Goal: Navigation & Orientation: Go to known website

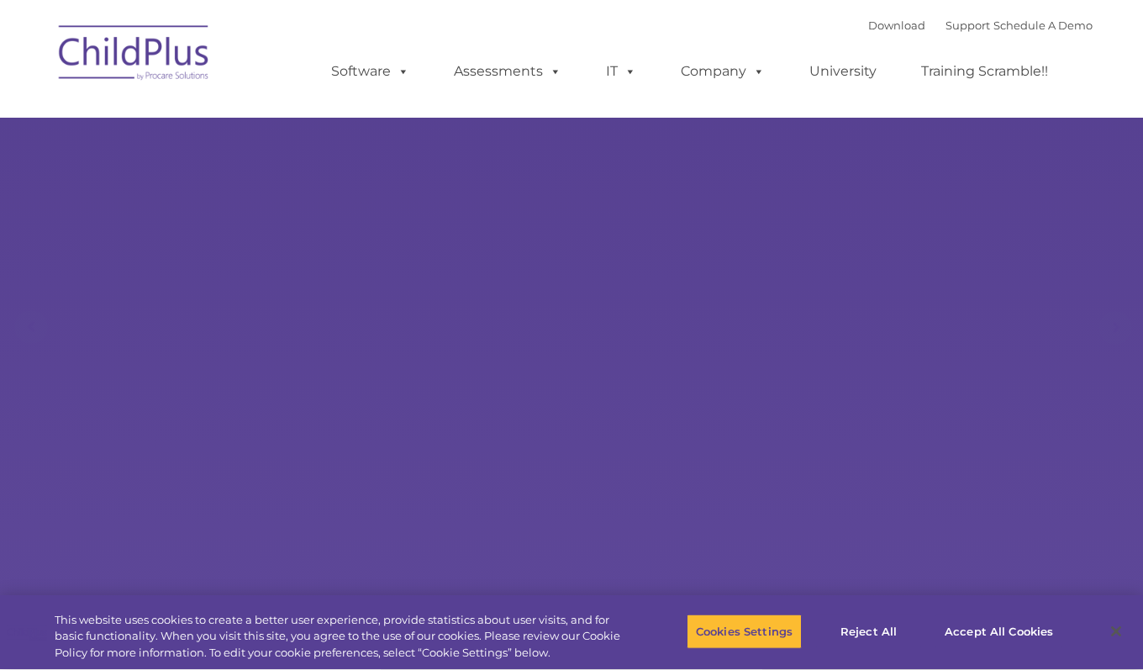
select select "MEDIUM"
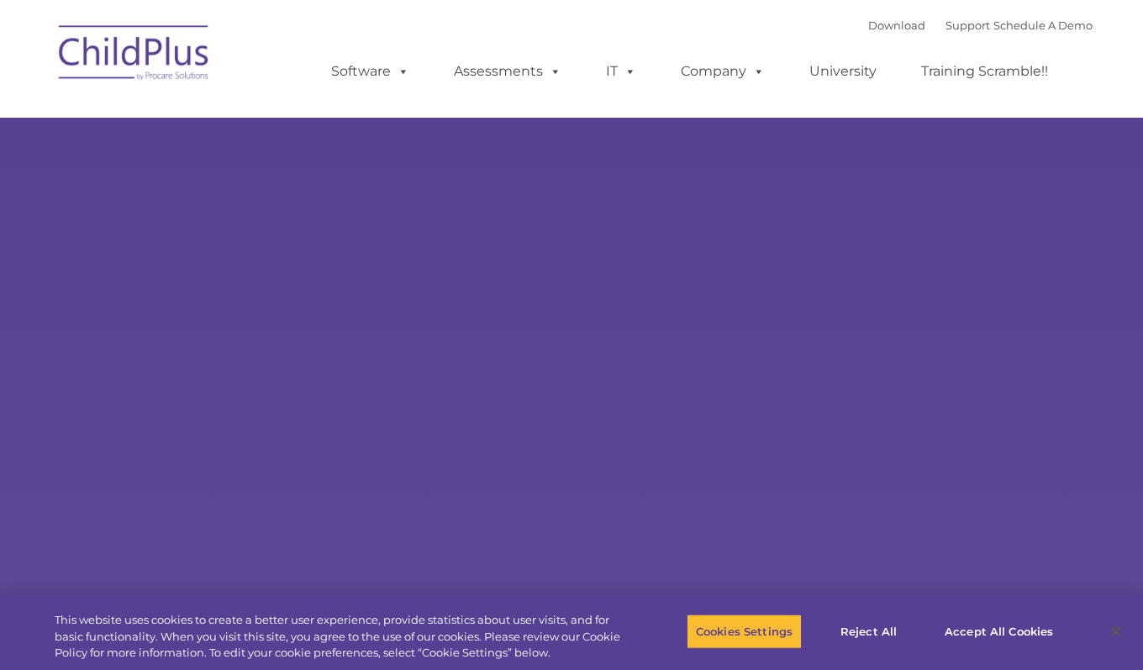
type input ""
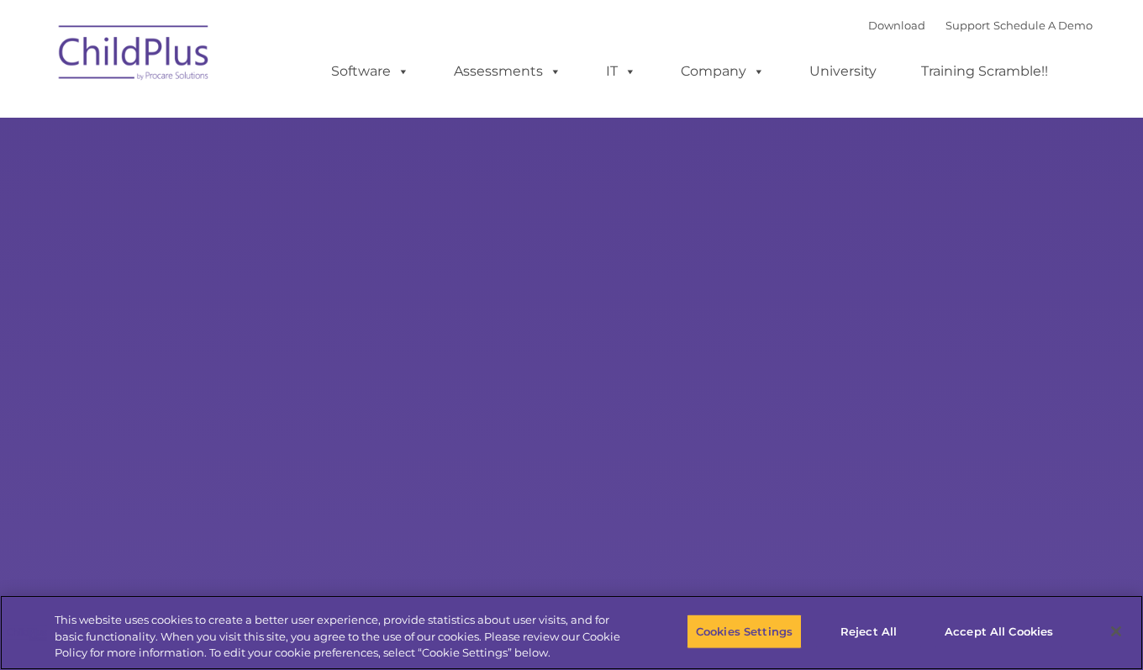
select select "MEDIUM"
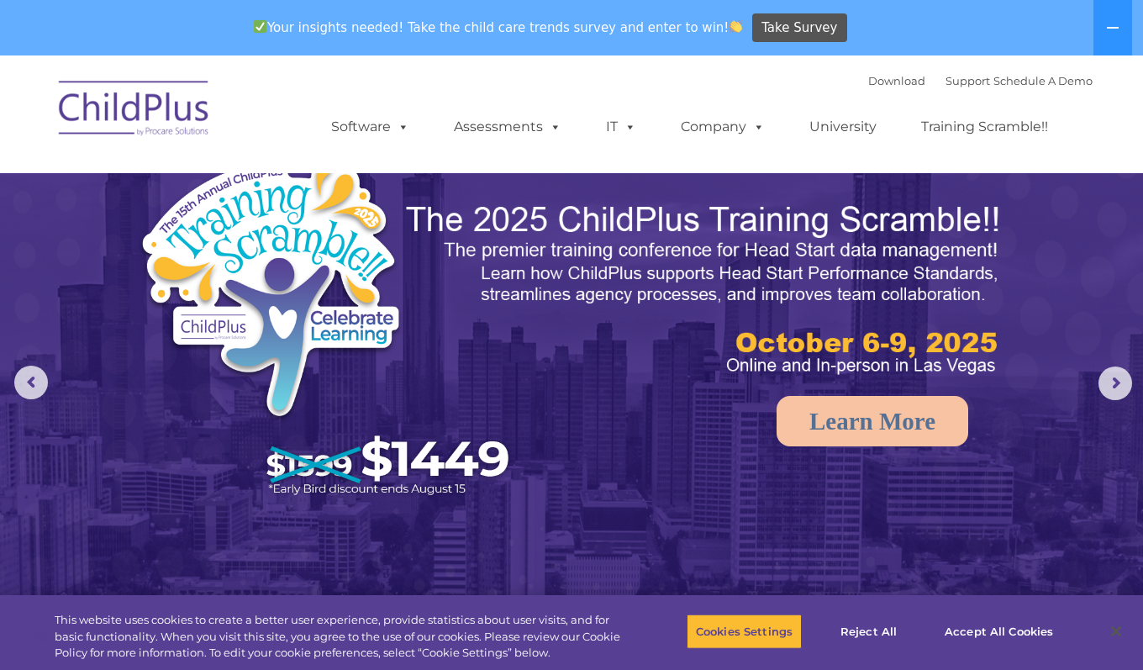
click at [182, 111] on img at bounding box center [134, 111] width 168 height 84
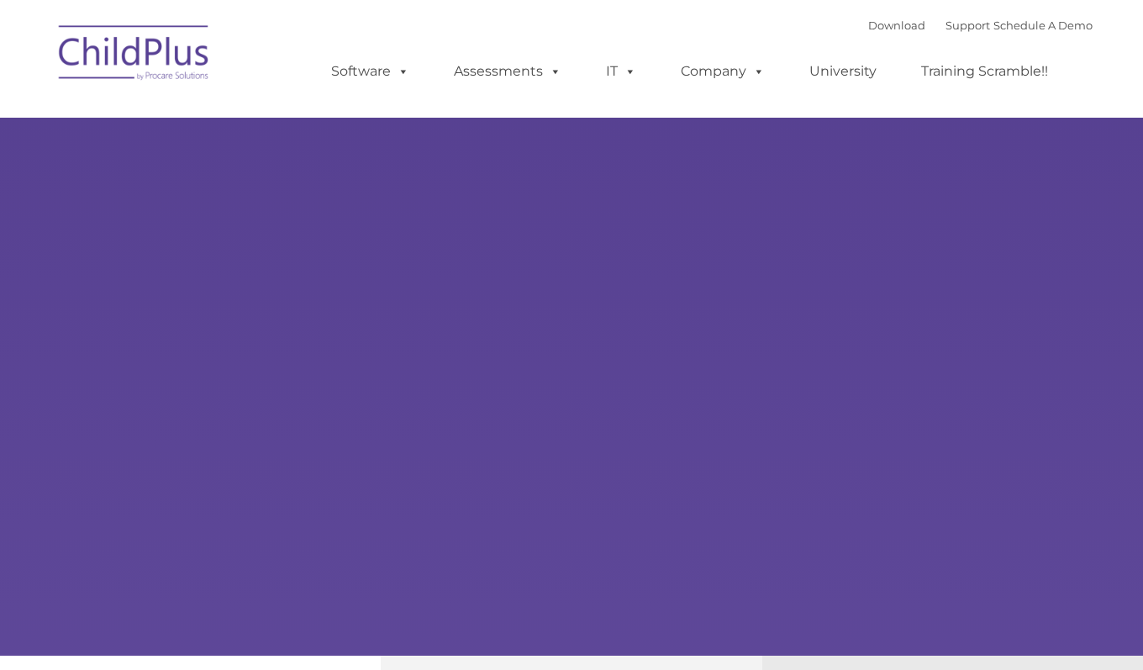
type input ""
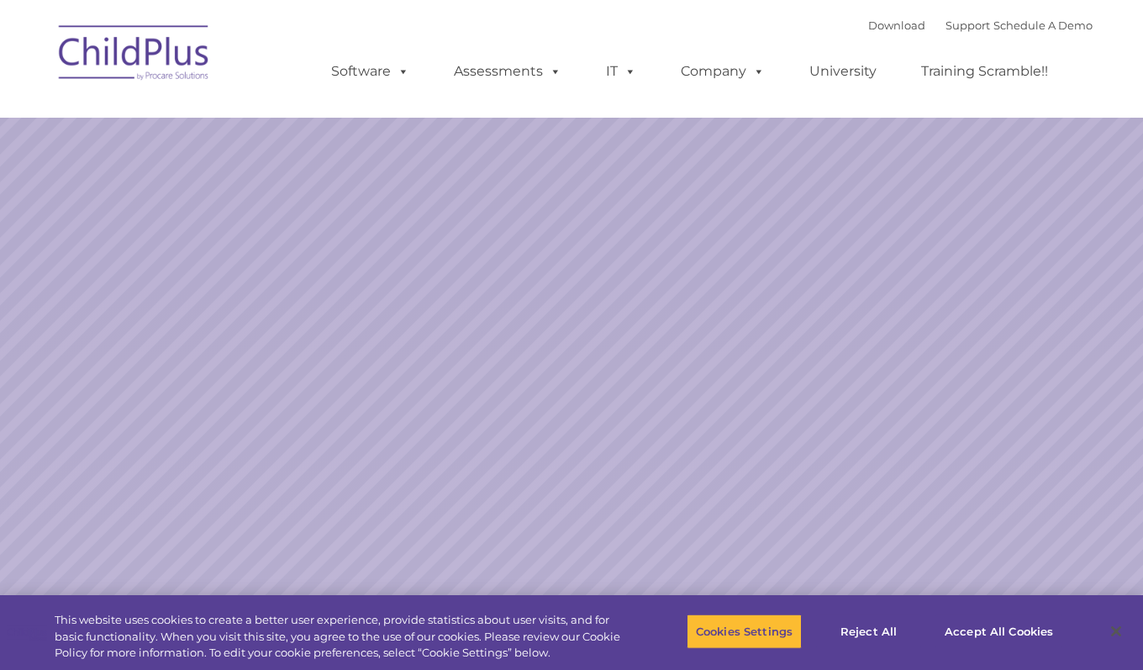
select select "MEDIUM"
